Goal: Task Accomplishment & Management: Use online tool/utility

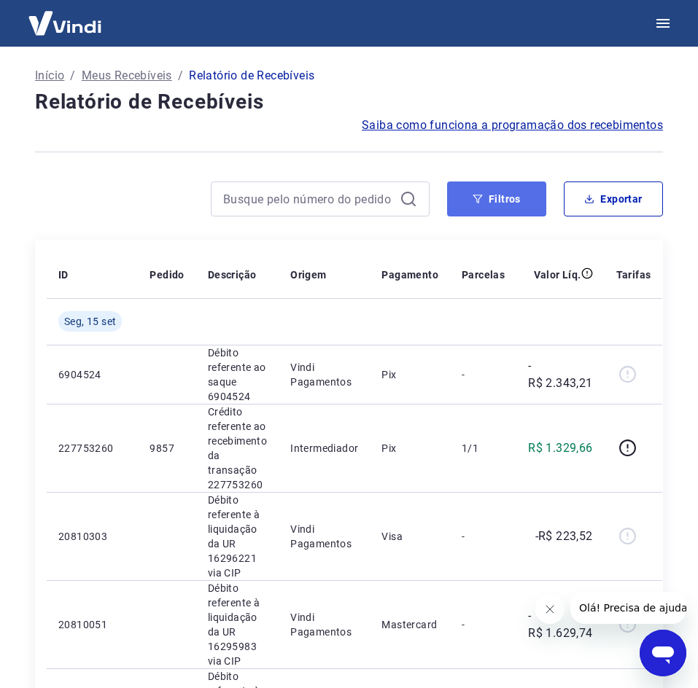
click at [478, 200] on icon "button" at bounding box center [478, 199] width 10 height 10
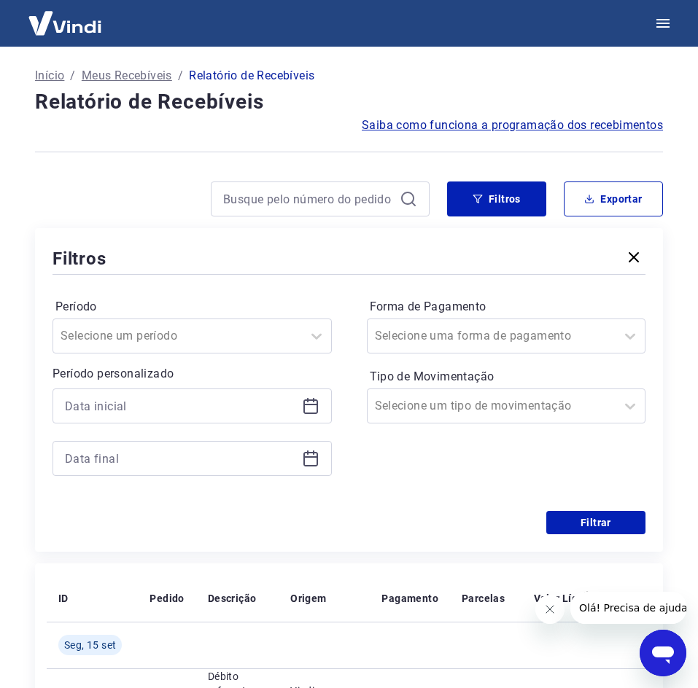
click at [325, 411] on div at bounding box center [192, 406] width 279 height 35
click at [318, 409] on icon at bounding box center [311, 406] width 18 height 18
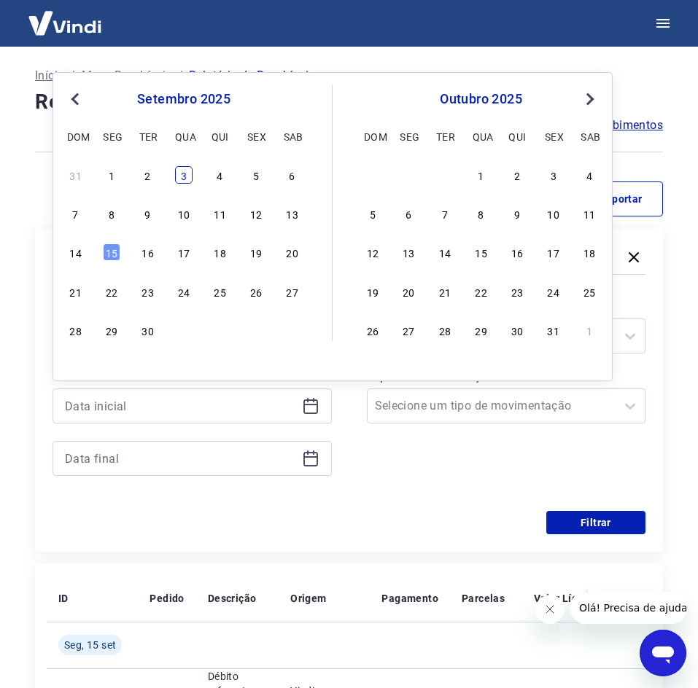
click at [184, 176] on div "3" at bounding box center [184, 175] width 18 height 18
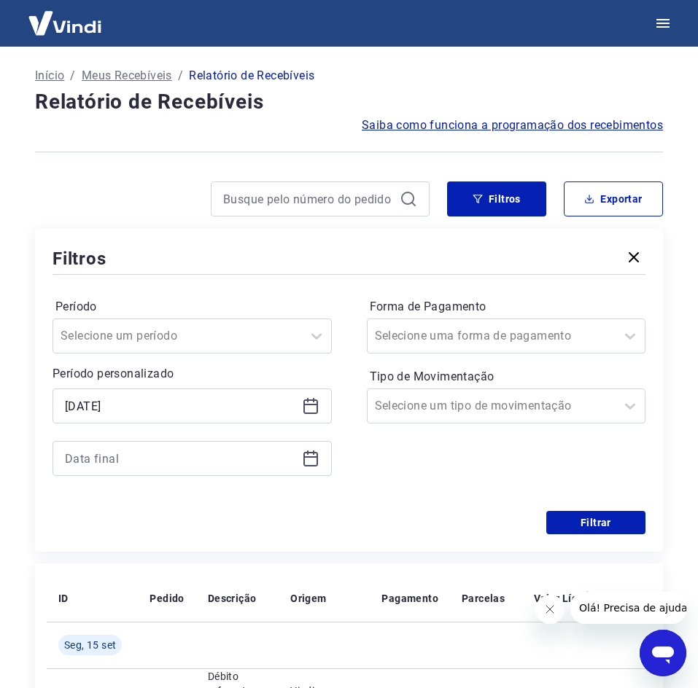
click at [314, 397] on icon at bounding box center [311, 406] width 18 height 18
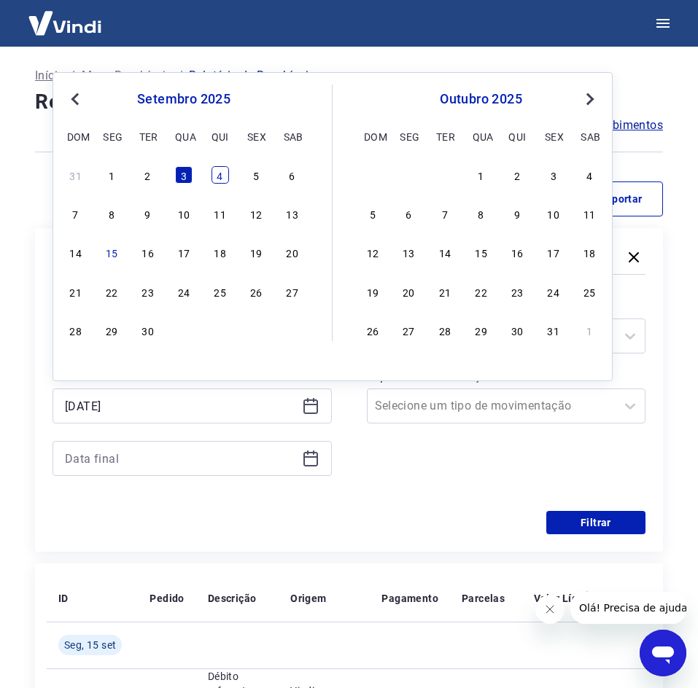
click at [225, 176] on div "4" at bounding box center [220, 175] width 18 height 18
type input "[DATE]"
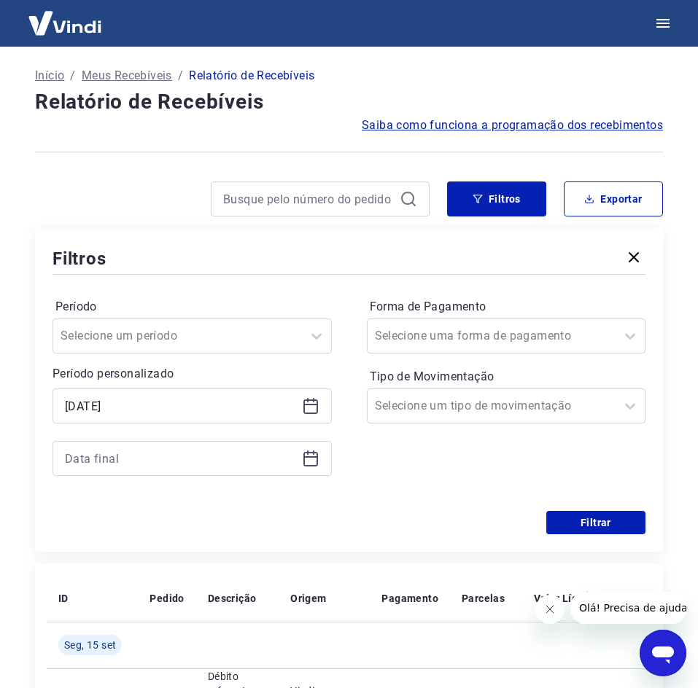
click at [313, 462] on icon at bounding box center [311, 459] width 18 height 18
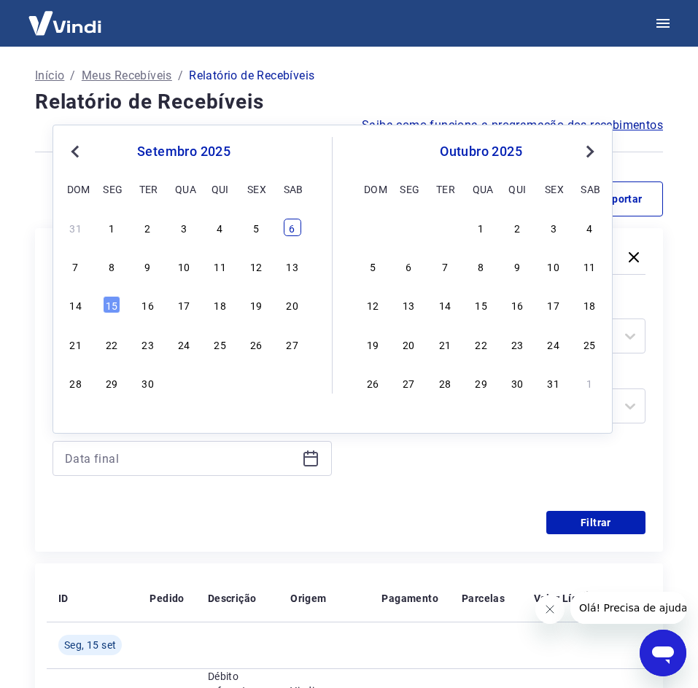
click at [287, 232] on div "6" at bounding box center [293, 228] width 18 height 18
type input "[DATE]"
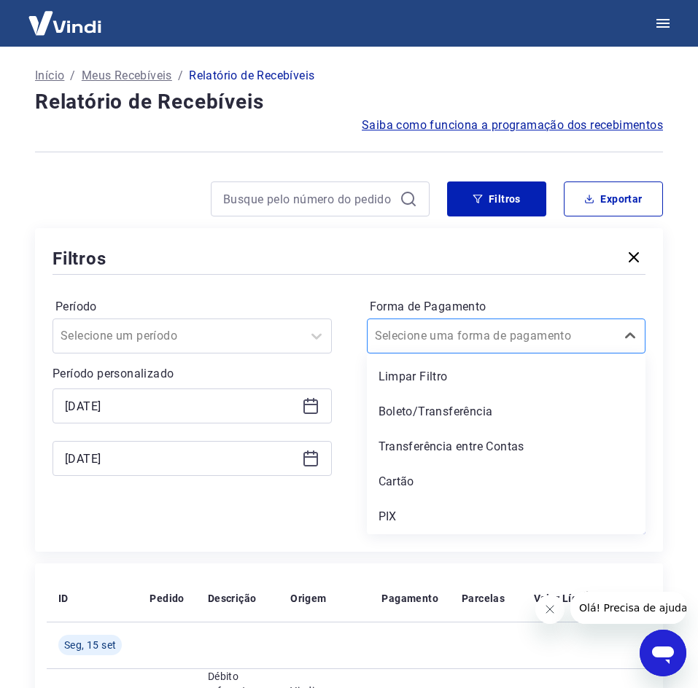
click at [506, 330] on input "Forma de Pagamento" at bounding box center [448, 336] width 147 height 18
click at [441, 514] on div "PIX" at bounding box center [506, 516] width 279 height 29
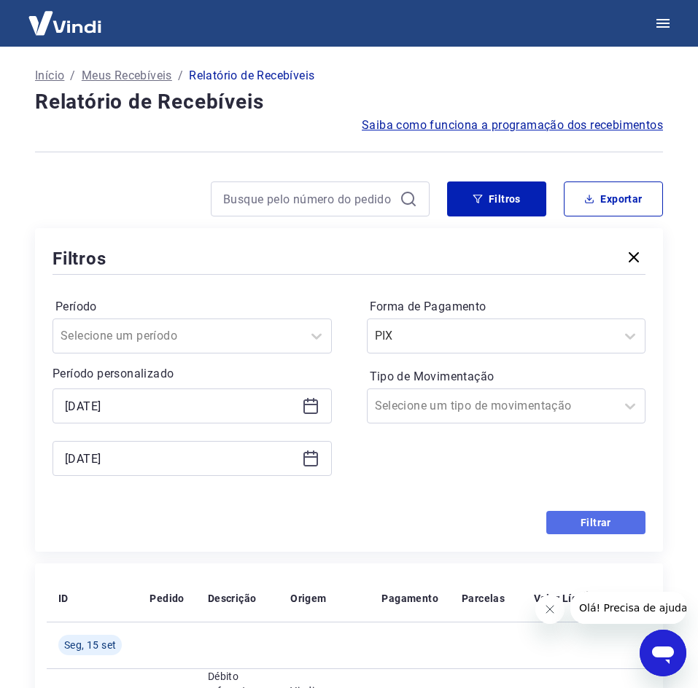
click at [559, 520] on button "Filtrar" at bounding box center [595, 522] width 99 height 23
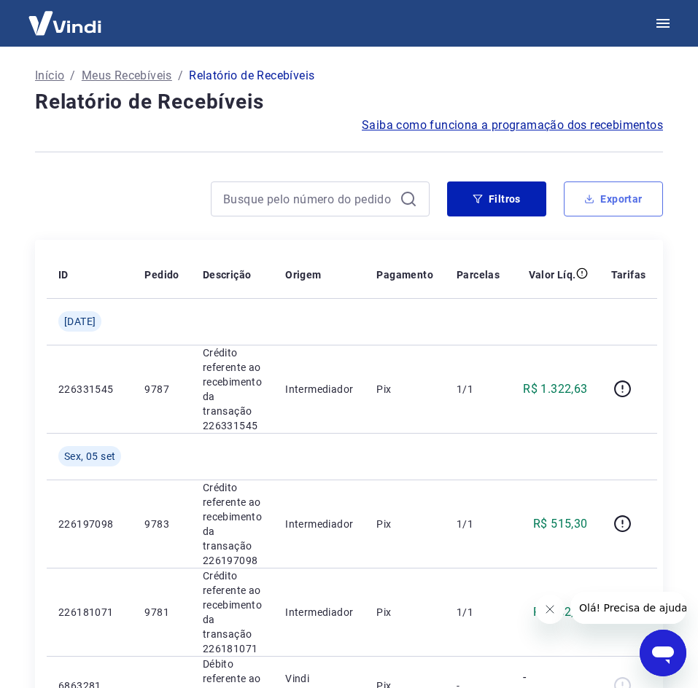
click at [617, 192] on button "Exportar" at bounding box center [613, 199] width 99 height 35
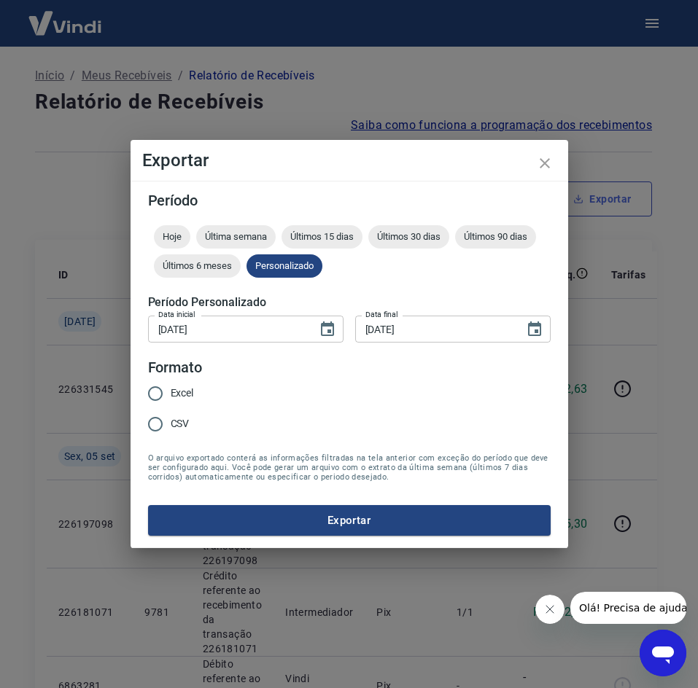
type input "[DATE]"
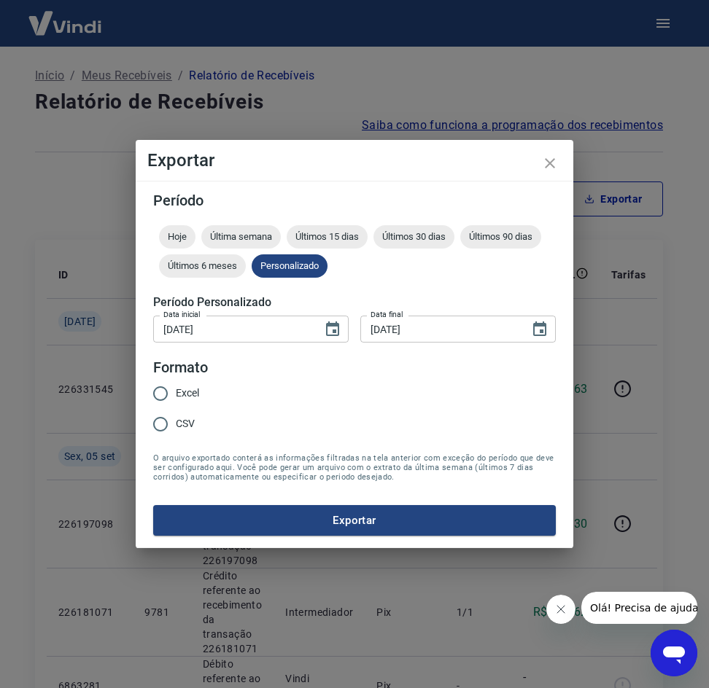
click at [175, 430] on input "CSV" at bounding box center [160, 424] width 31 height 31
radio input "true"
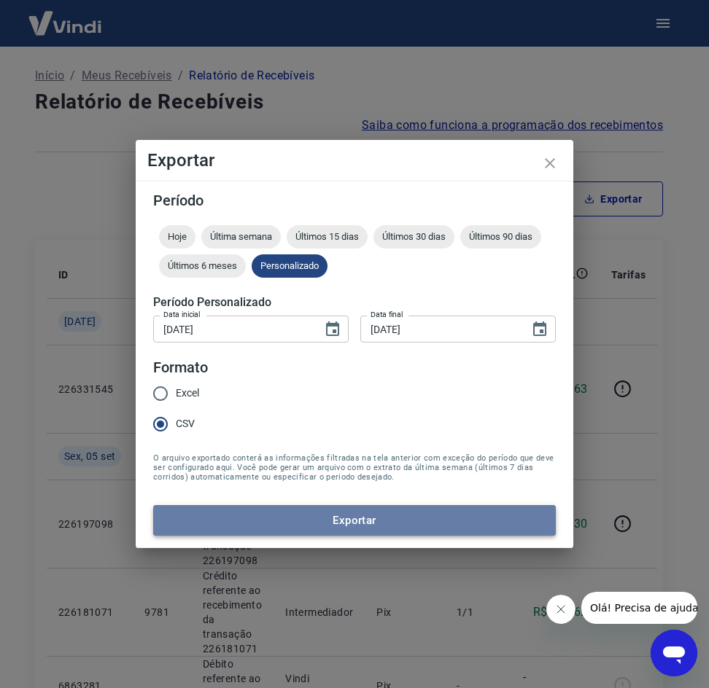
click at [384, 524] on button "Exportar" at bounding box center [354, 520] width 403 height 31
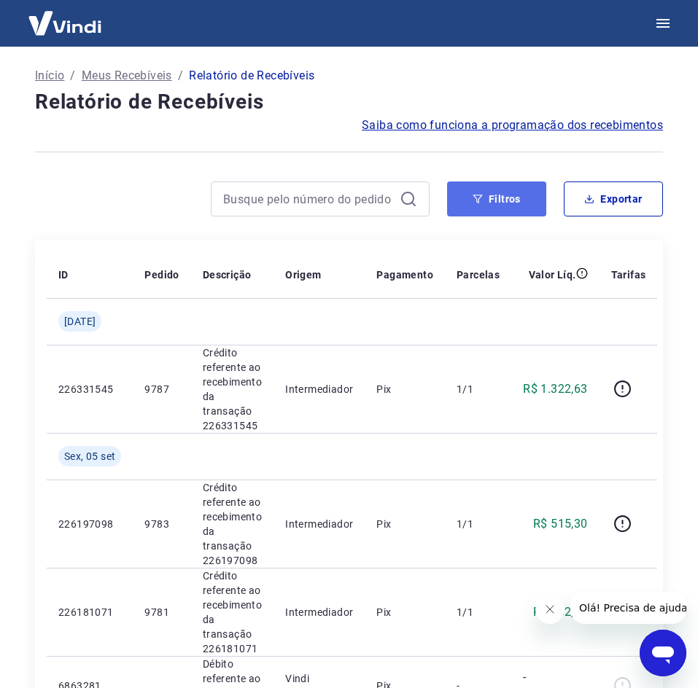
click at [505, 206] on button "Filtros" at bounding box center [496, 199] width 99 height 35
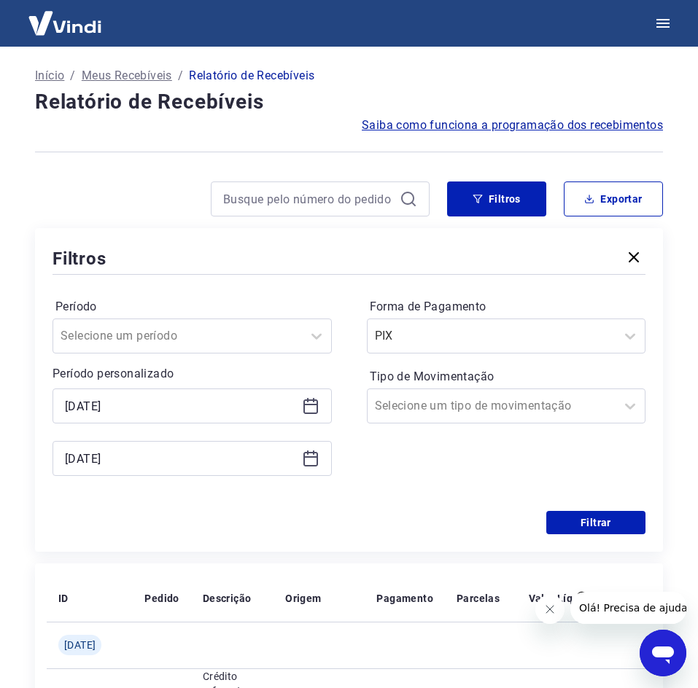
click at [314, 455] on icon at bounding box center [311, 459] width 18 height 18
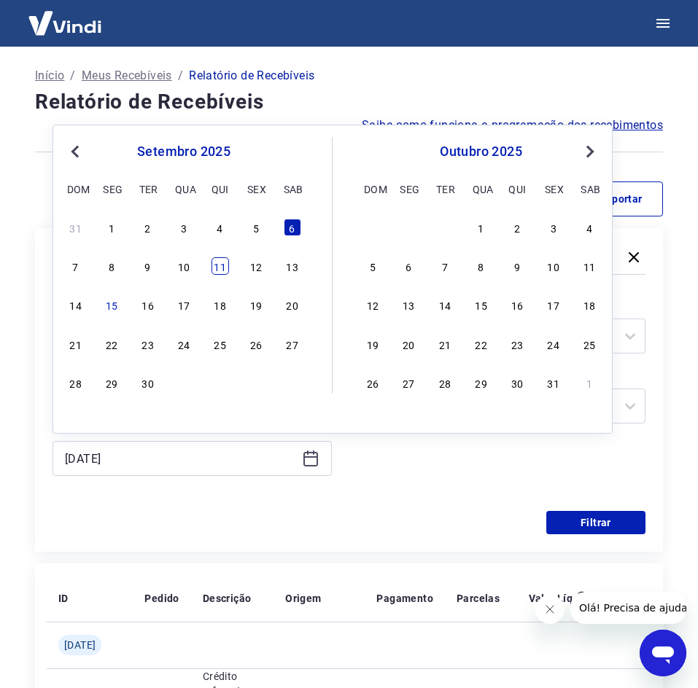
click at [217, 270] on div "11" at bounding box center [220, 266] width 18 height 18
type input "[DATE]"
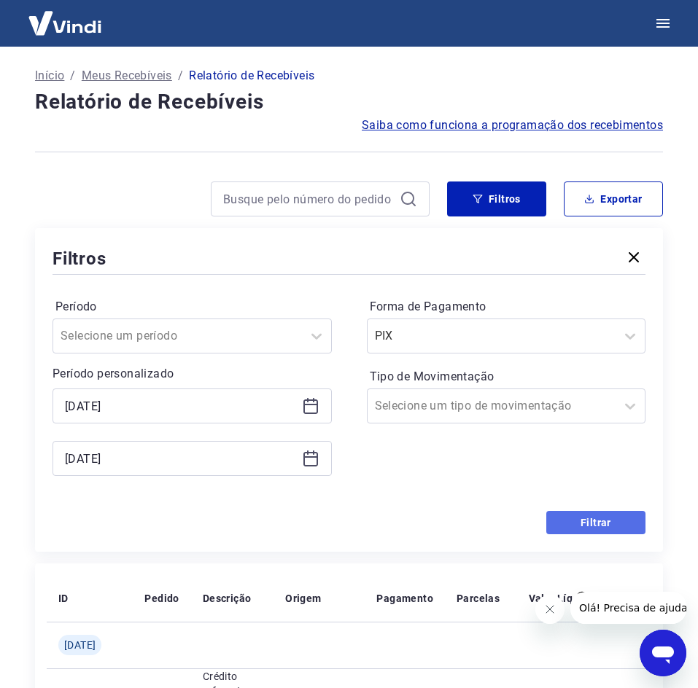
click at [615, 529] on button "Filtrar" at bounding box center [595, 522] width 99 height 23
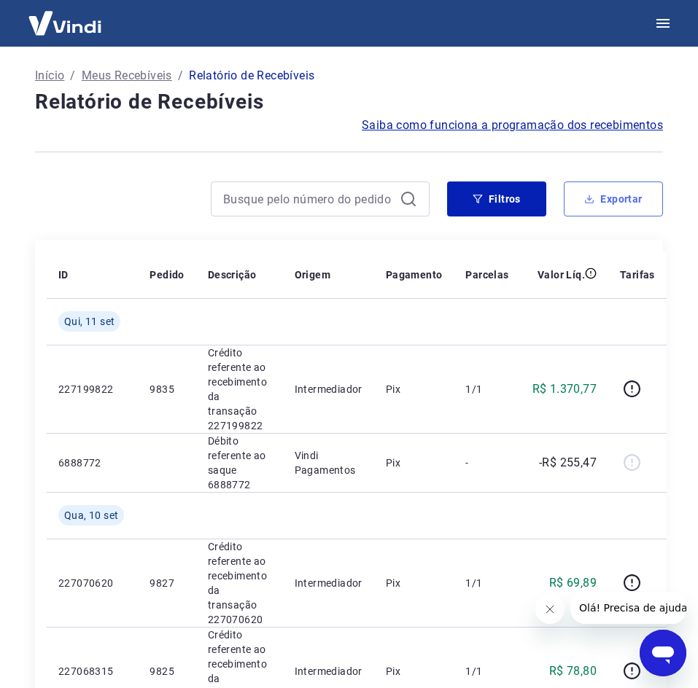
click at [625, 214] on button "Exportar" at bounding box center [613, 199] width 99 height 35
type input "[DATE]"
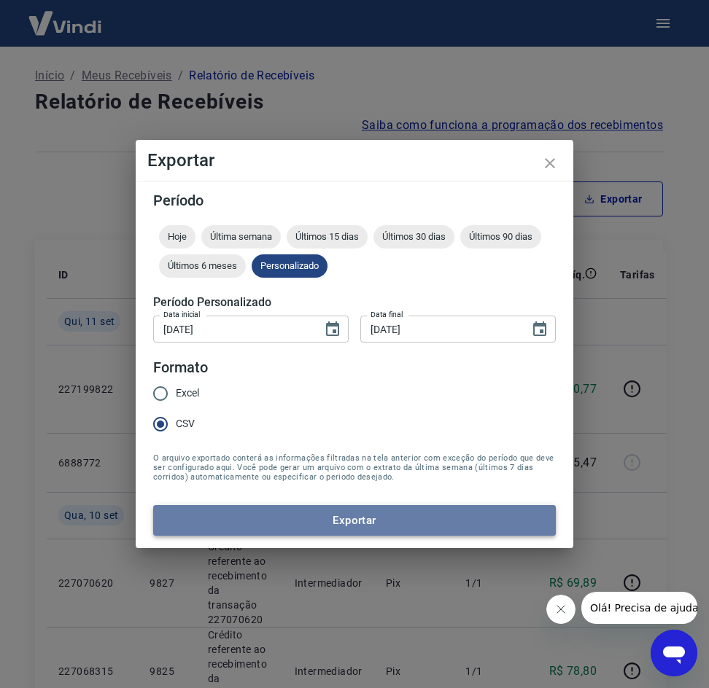
click at [314, 530] on button "Exportar" at bounding box center [354, 520] width 403 height 31
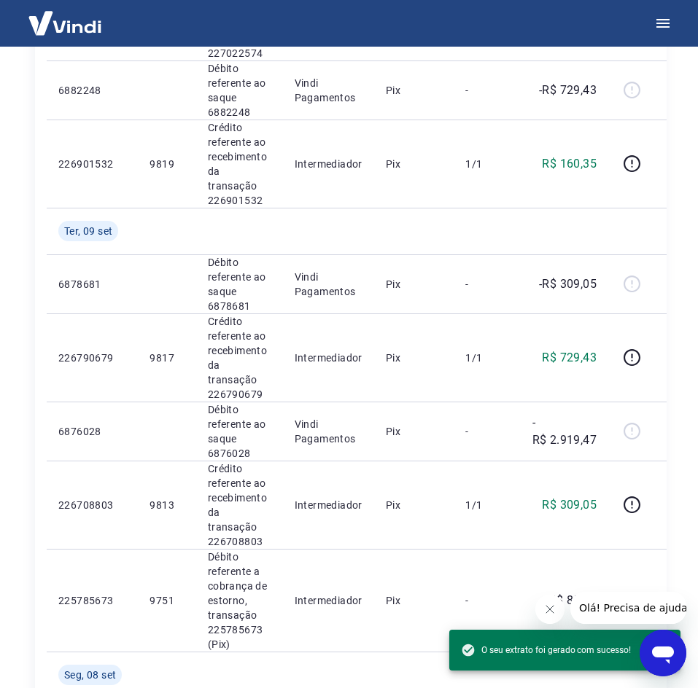
scroll to position [1167, 0]
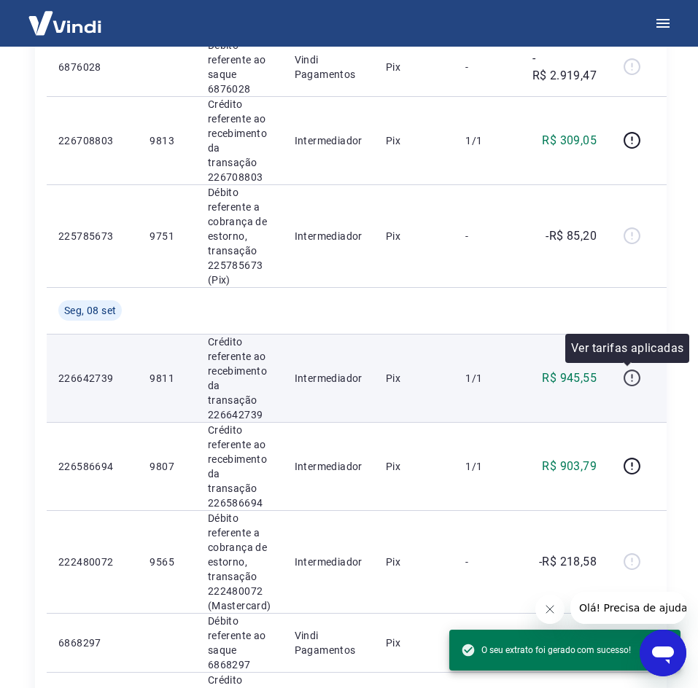
click at [634, 380] on icon "button" at bounding box center [631, 378] width 17 height 17
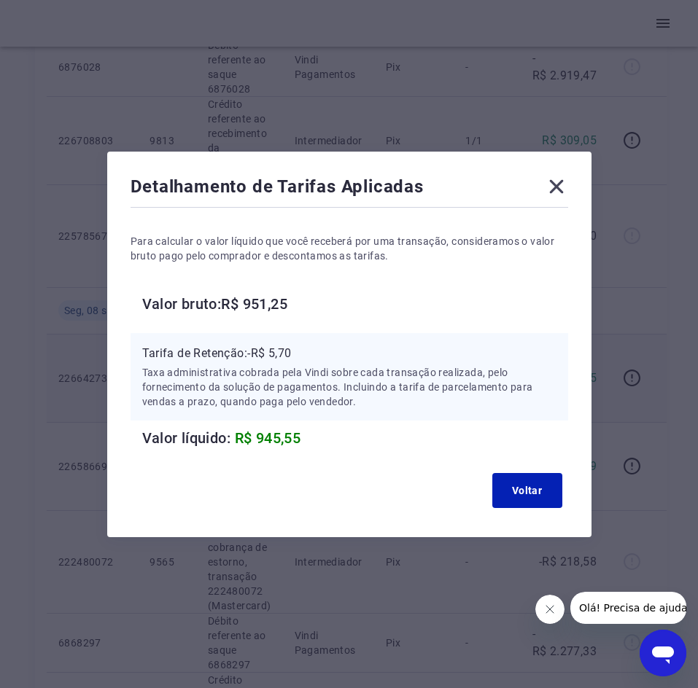
click at [567, 187] on icon at bounding box center [556, 186] width 23 height 23
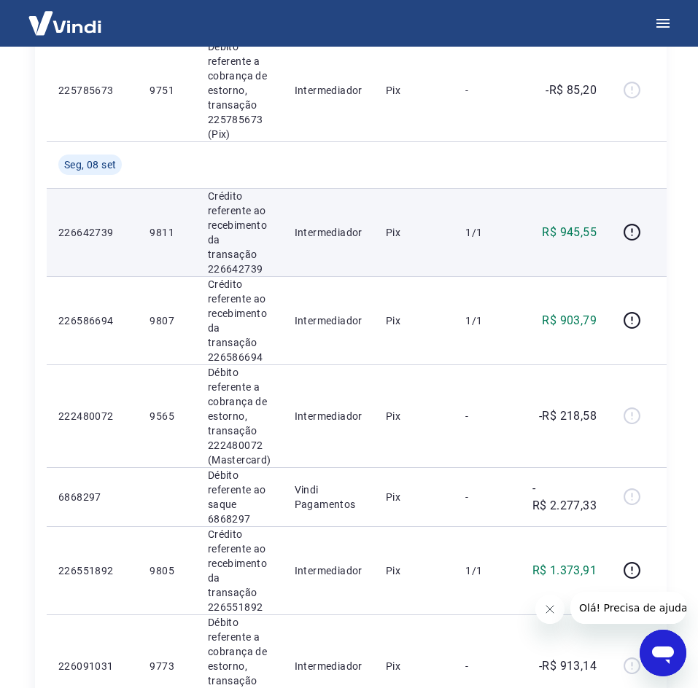
scroll to position [1604, 0]
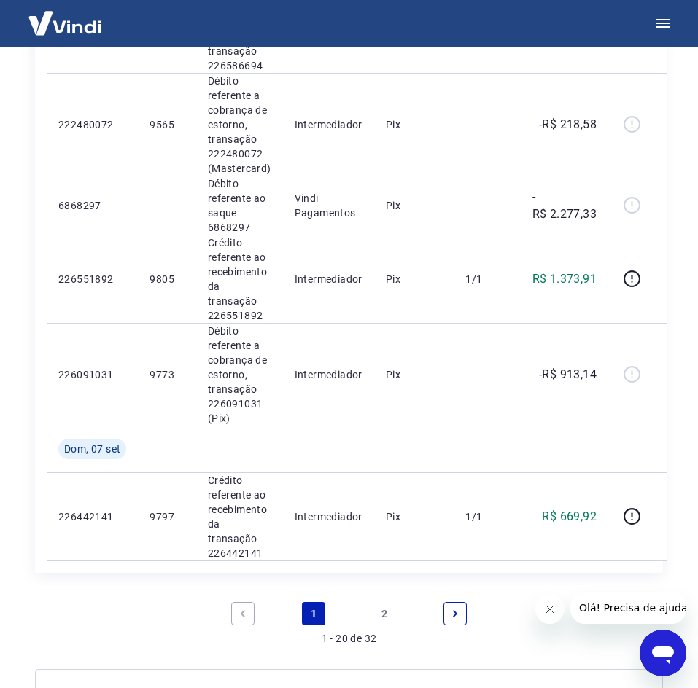
click at [390, 615] on link "2" at bounding box center [384, 613] width 23 height 23
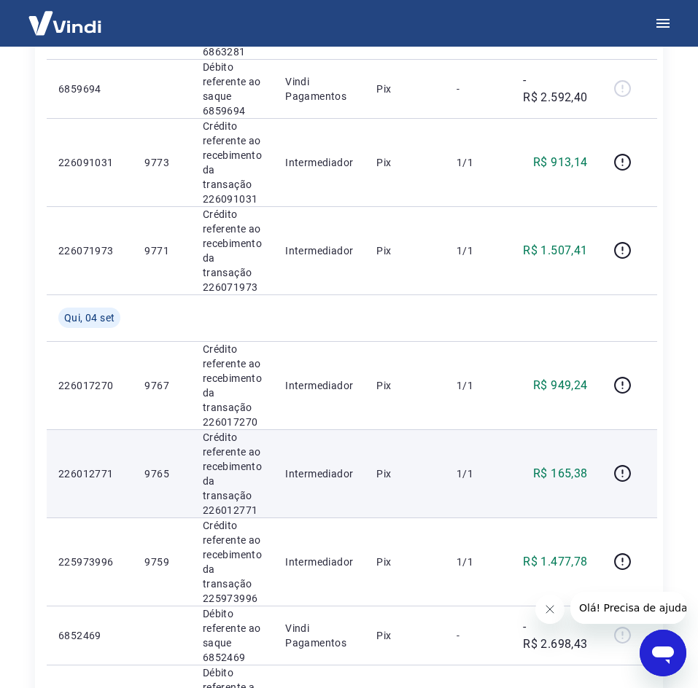
scroll to position [583, 0]
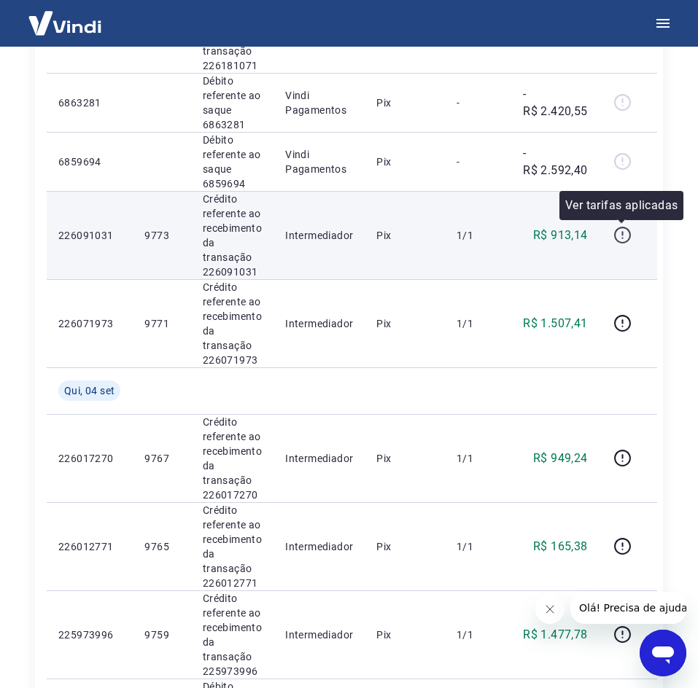
click at [624, 238] on icon "button" at bounding box center [622, 235] width 18 height 18
